Goal: Task Accomplishment & Management: Use online tool/utility

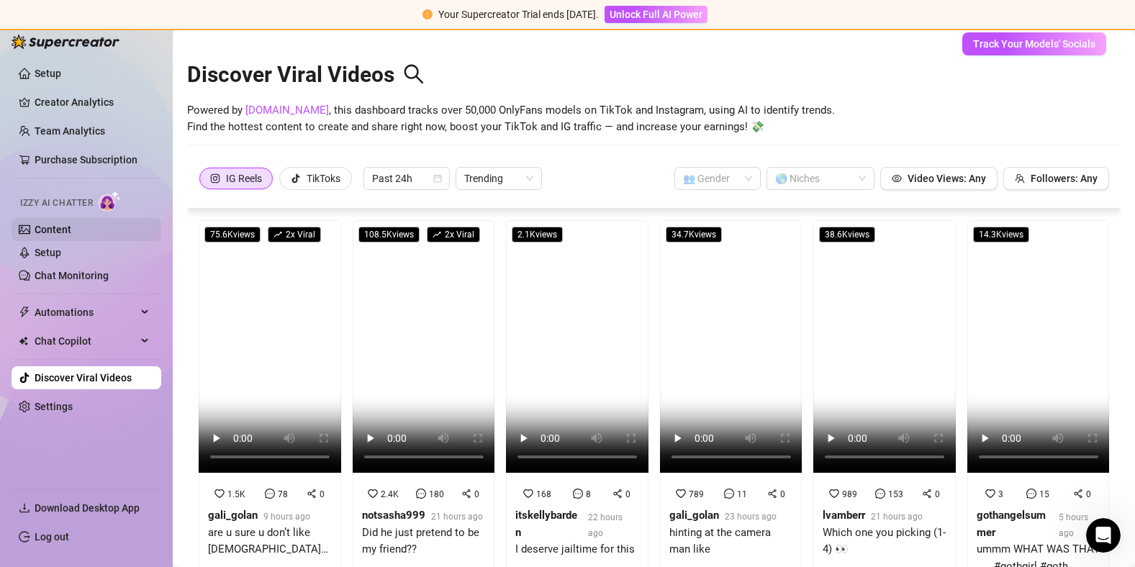
click at [71, 235] on link "Content" at bounding box center [53, 230] width 37 height 12
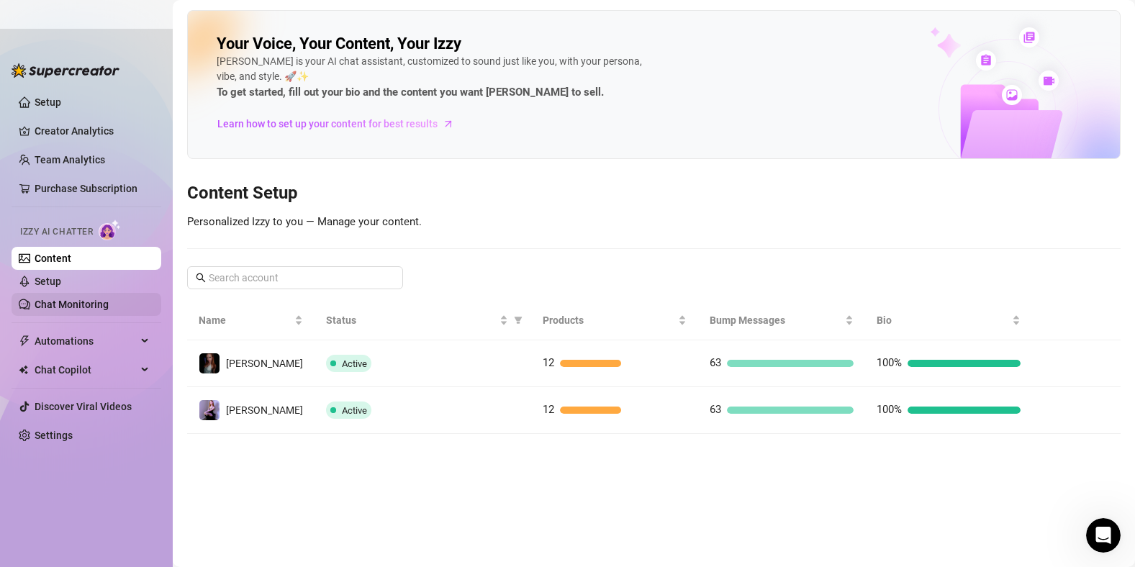
click at [86, 301] on link "Chat Monitoring" at bounding box center [72, 305] width 74 height 12
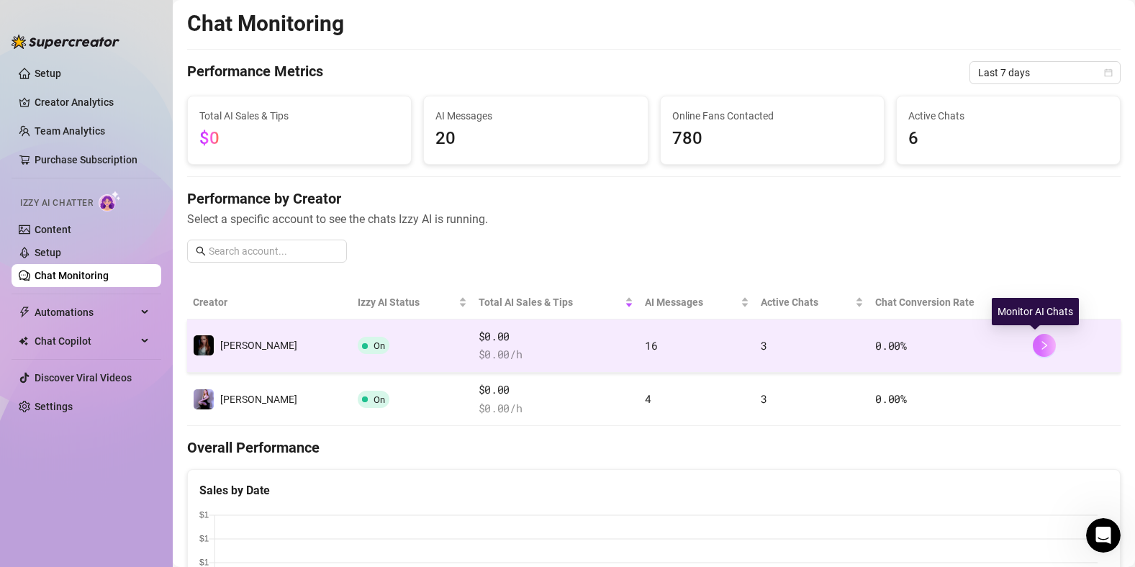
click at [1039, 345] on icon "right" at bounding box center [1044, 345] width 10 height 10
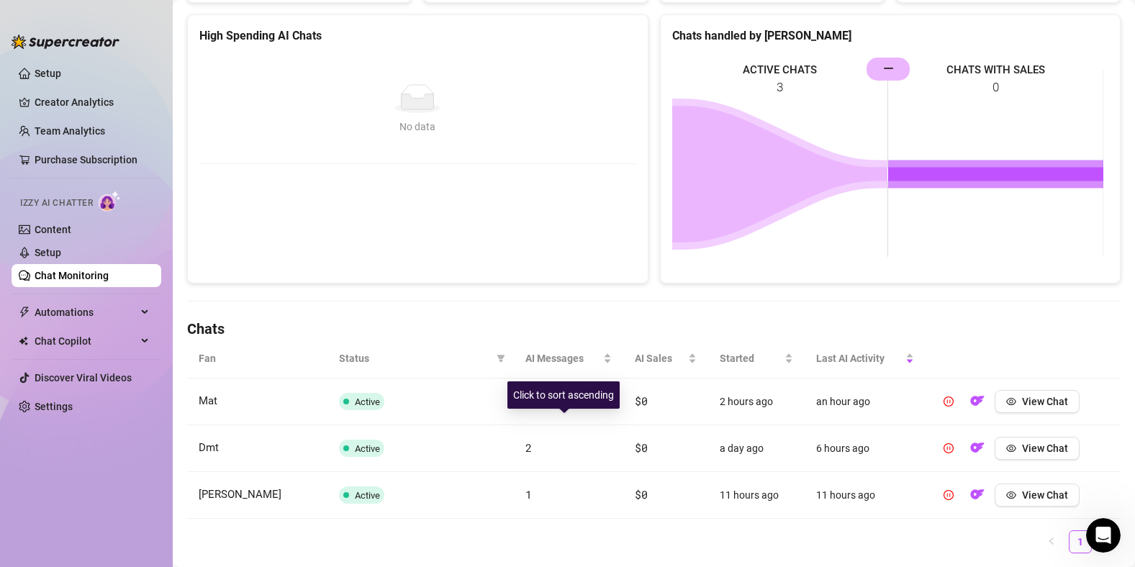
scroll to position [237, 0]
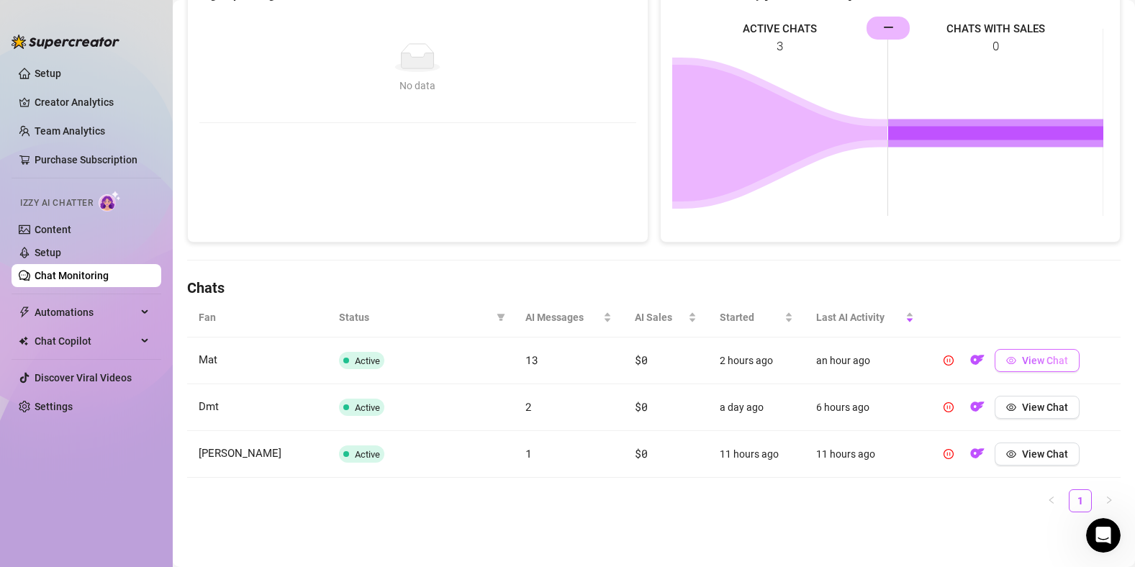
click at [1022, 357] on span "View Chat" at bounding box center [1045, 361] width 46 height 12
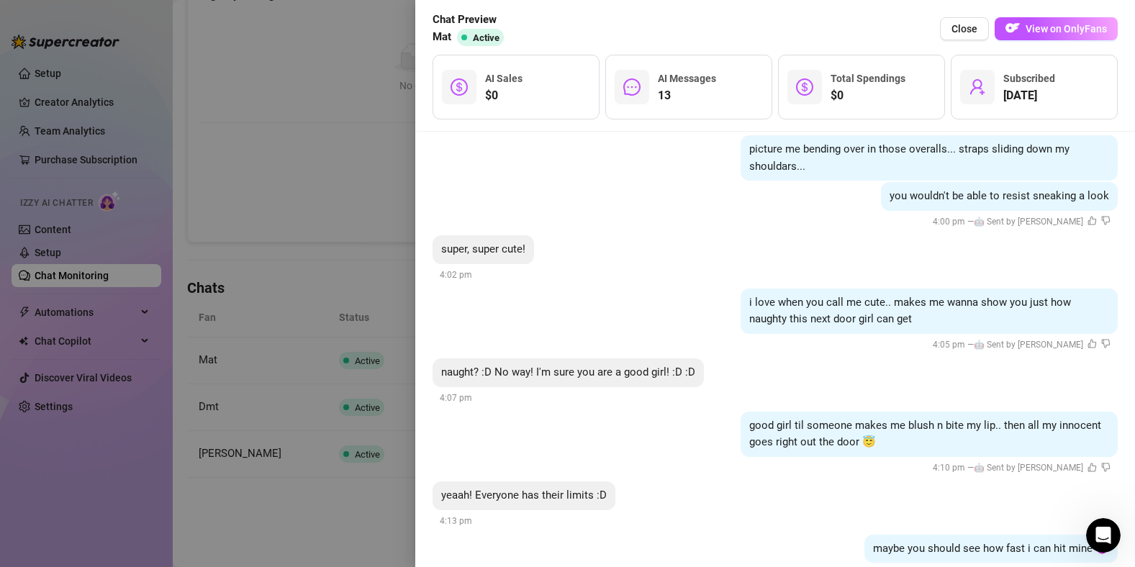
scroll to position [1092, 0]
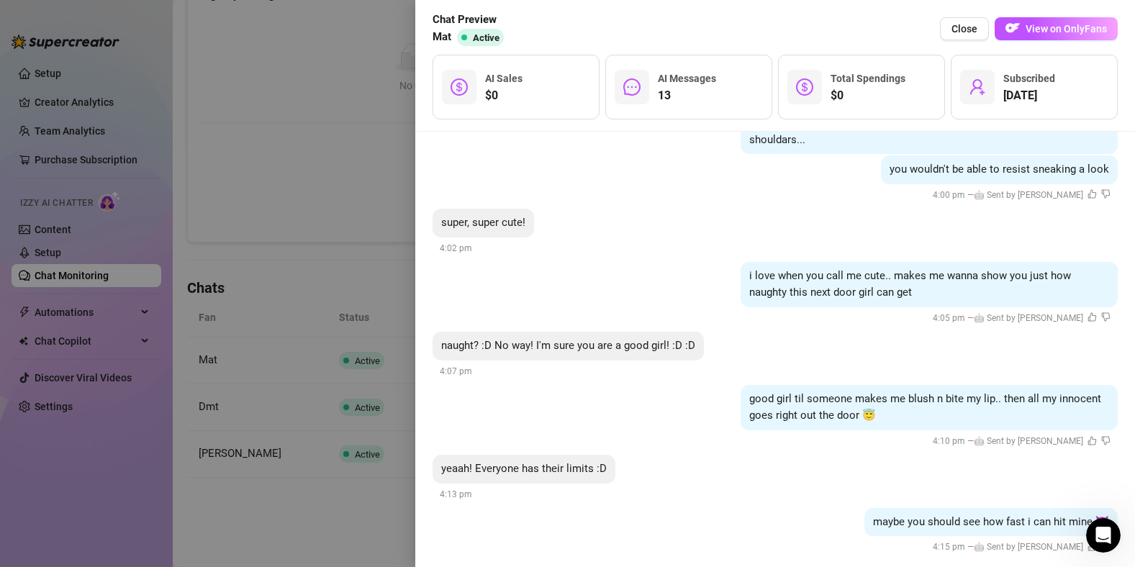
click at [951, 33] on button "Close" at bounding box center [964, 28] width 49 height 23
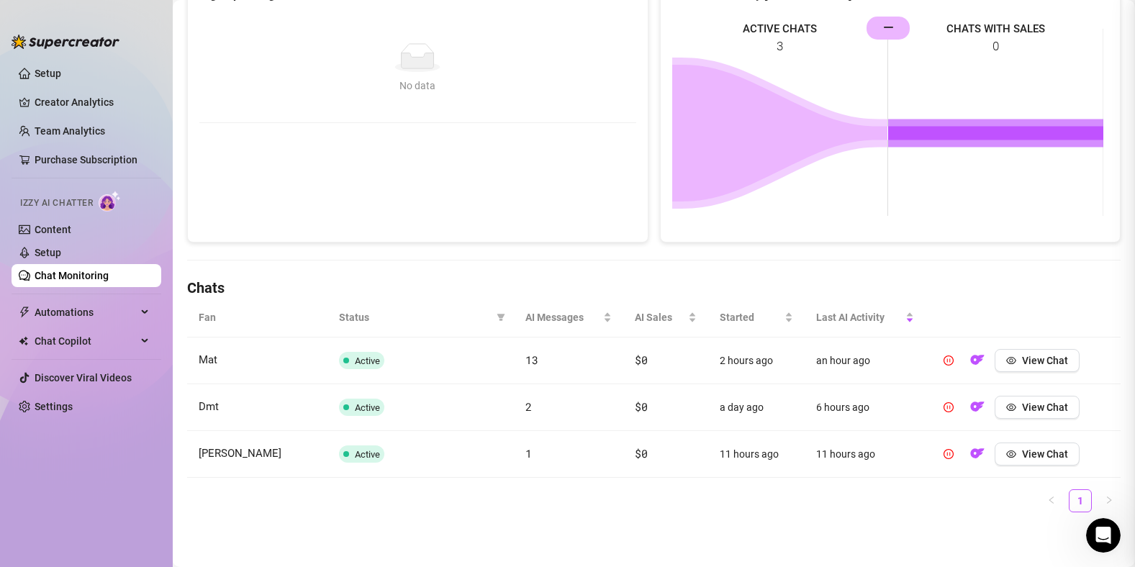
scroll to position [0, 0]
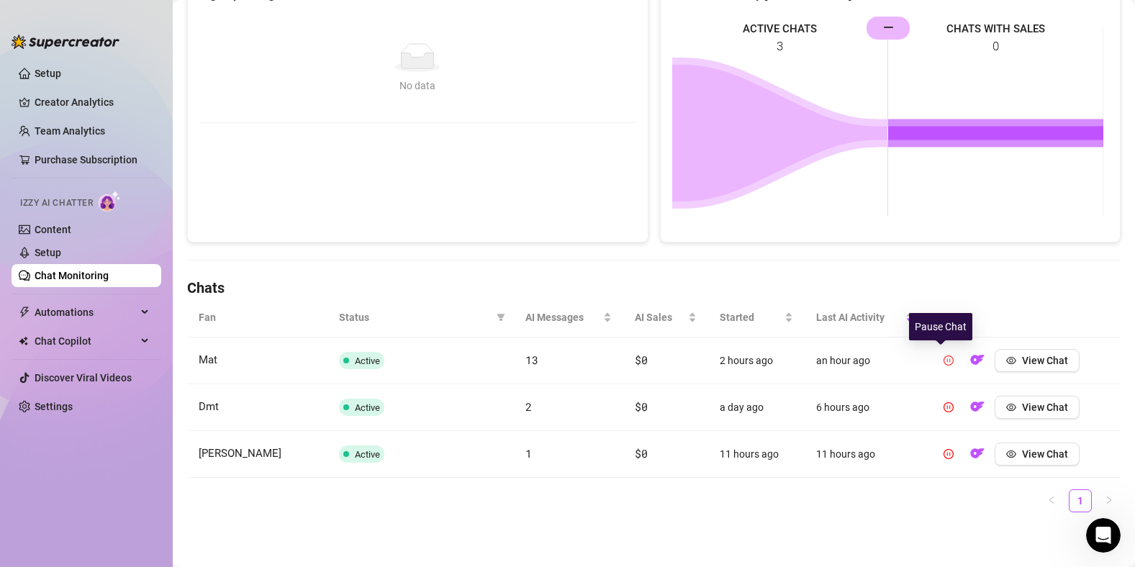
click at [943, 360] on icon "pause-circle" at bounding box center [948, 360] width 10 height 10
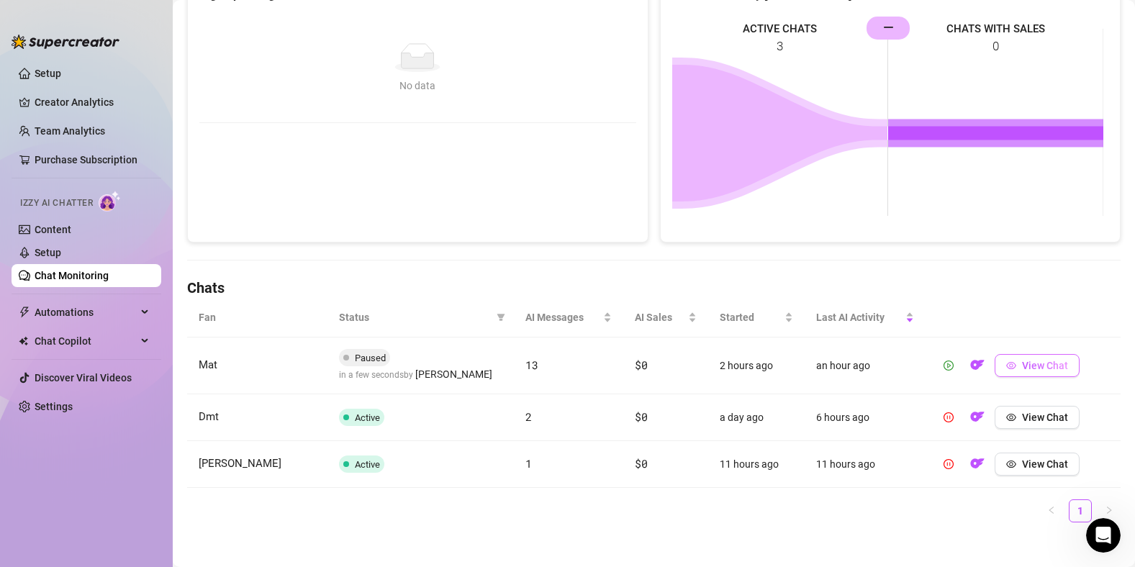
click at [1023, 368] on span "View Chat" at bounding box center [1045, 366] width 46 height 12
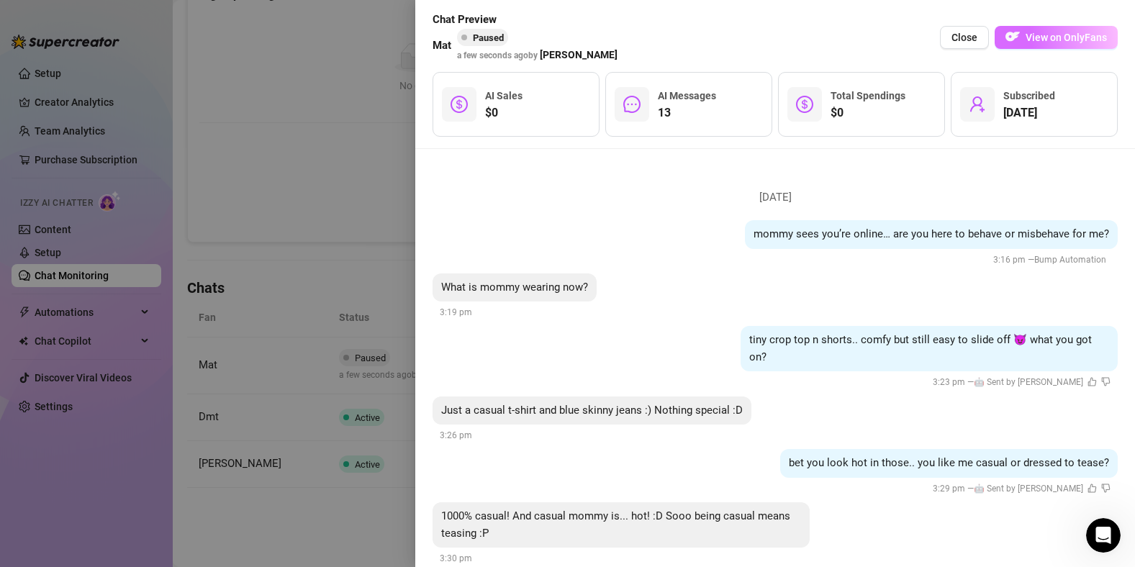
click at [1055, 45] on button "View on OnlyFans" at bounding box center [1055, 37] width 123 height 23
click at [952, 37] on button "Close" at bounding box center [964, 37] width 49 height 23
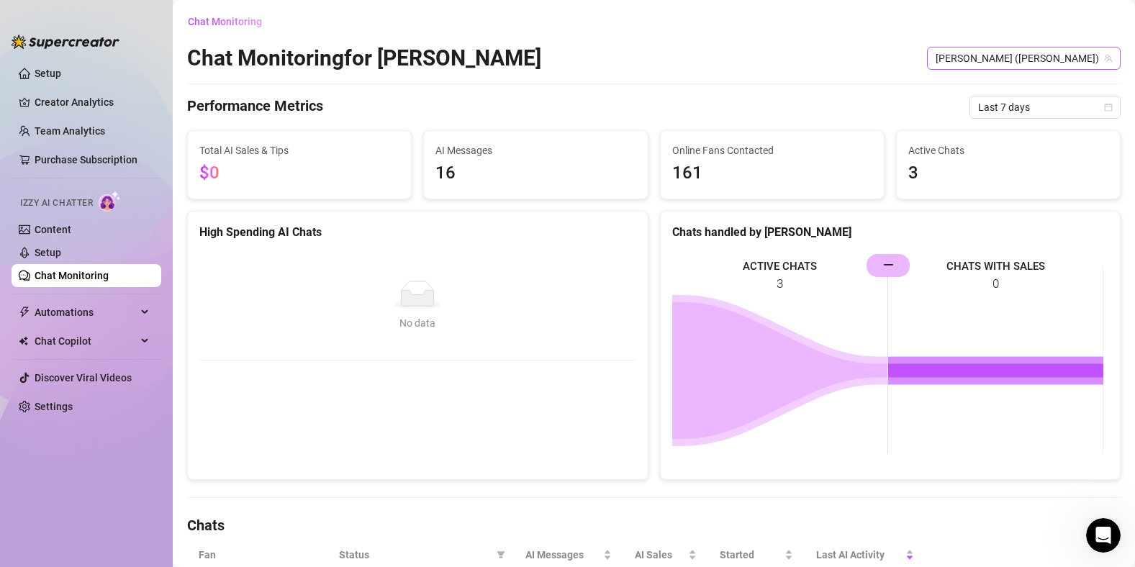
click at [1074, 57] on span "[PERSON_NAME] ([PERSON_NAME])" at bounding box center [1023, 58] width 176 height 22
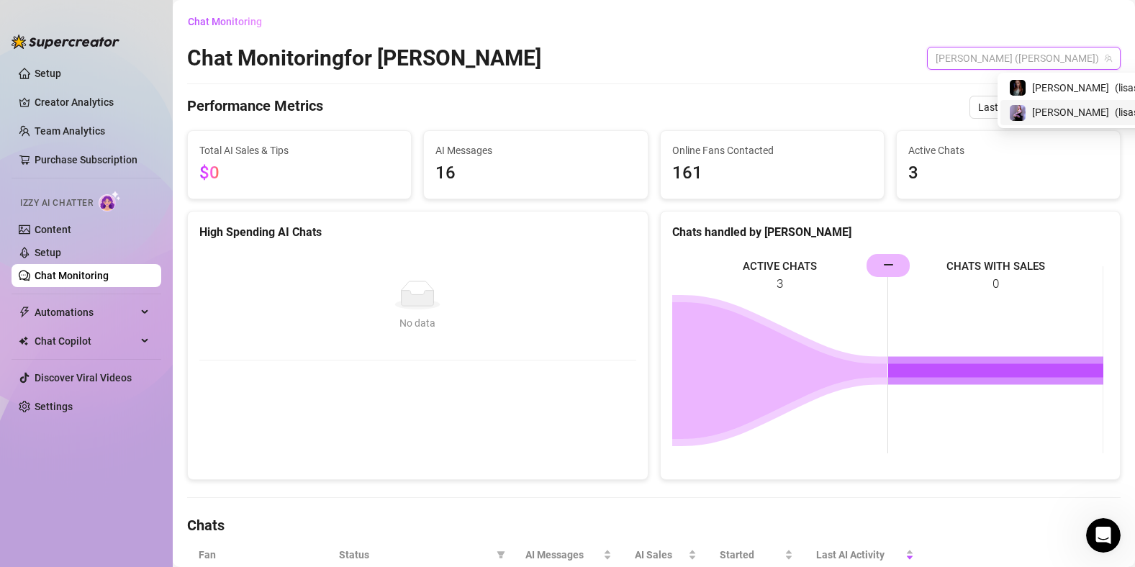
click at [1053, 115] on div "[PERSON_NAME] ( [PERSON_NAME] )" at bounding box center [1094, 112] width 170 height 17
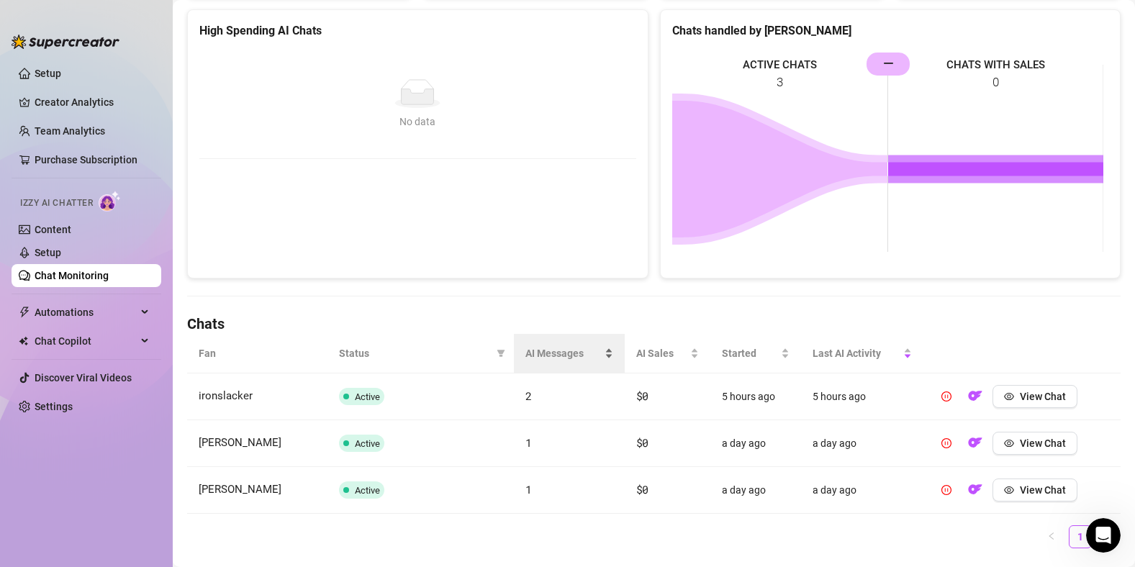
scroll to position [237, 0]
